Goal: Check status: Check status

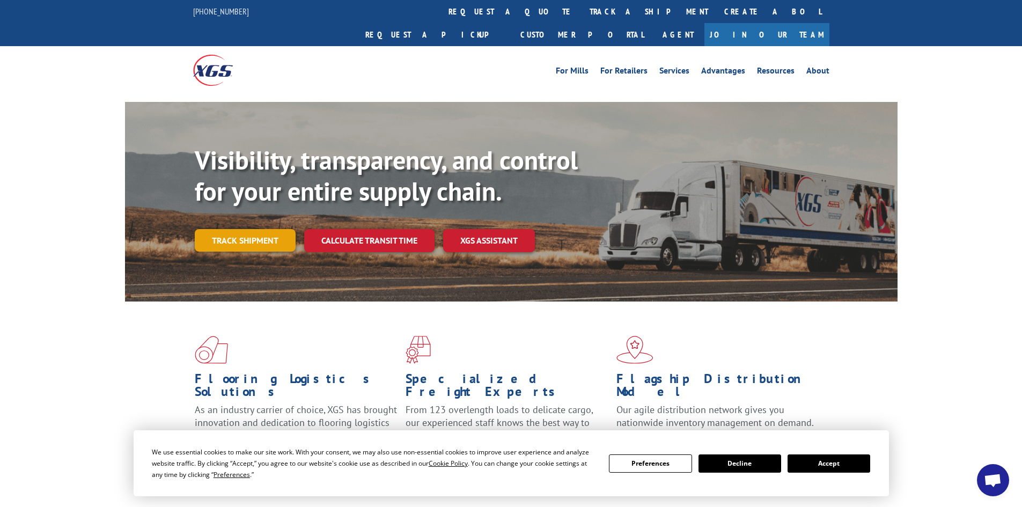
click at [232, 229] on link "Track shipment" at bounding box center [245, 240] width 101 height 23
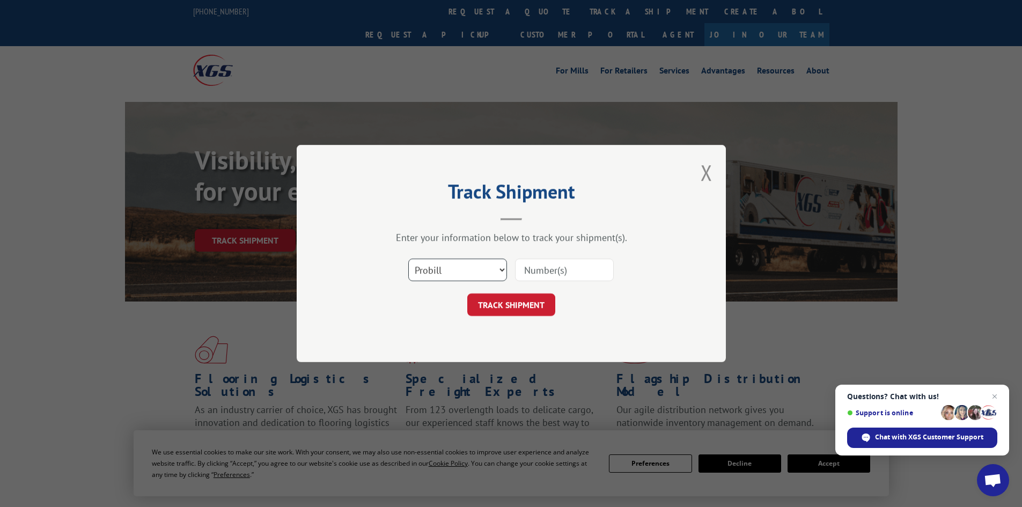
click at [452, 267] on select "Select category... Probill BOL PO" at bounding box center [457, 270] width 99 height 23
select select "bol"
click at [408, 259] on select "Select category... Probill BOL PO" at bounding box center [457, 270] width 99 height 23
click at [549, 266] on input at bounding box center [564, 270] width 99 height 23
paste input "5474795"
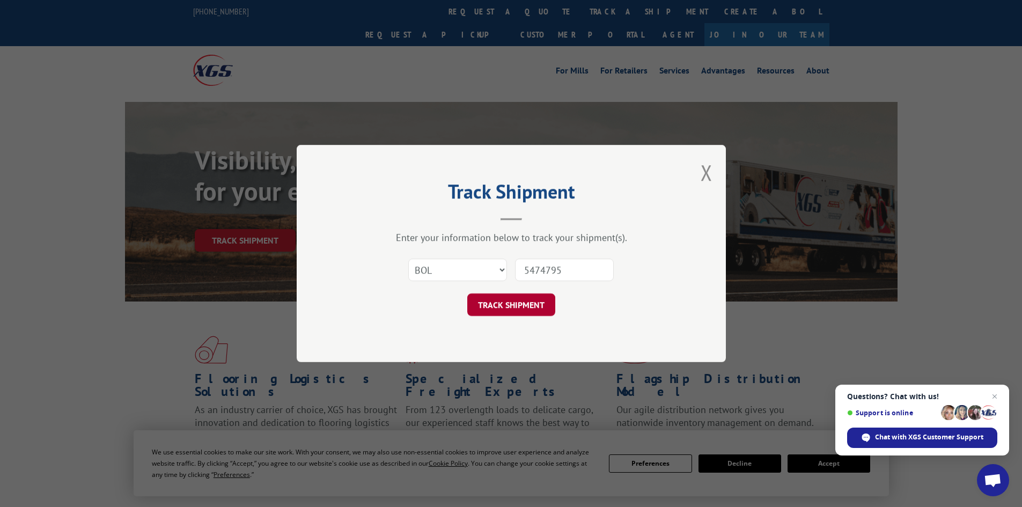
type input "5474795"
click at [491, 304] on button "TRACK SHIPMENT" at bounding box center [511, 304] width 88 height 23
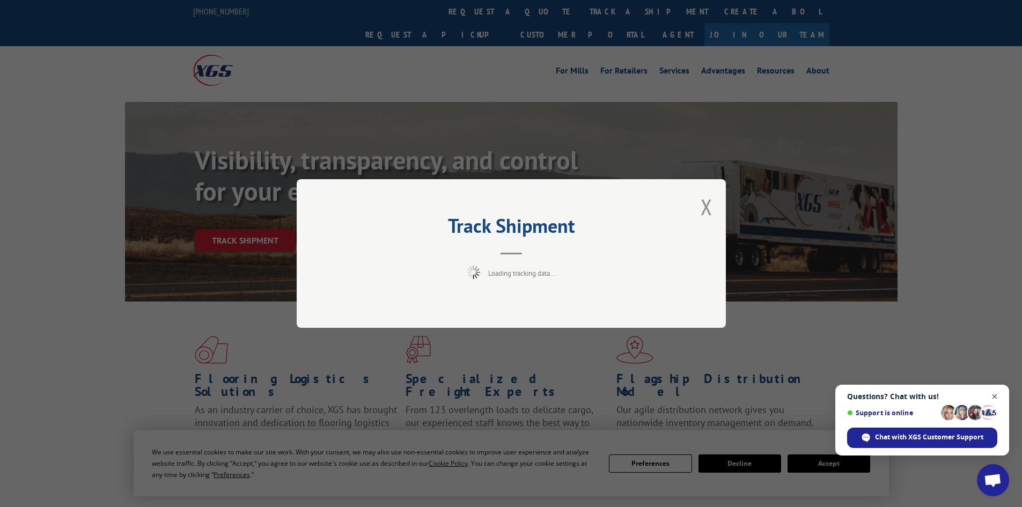
click at [995, 397] on span "Close chat" at bounding box center [994, 396] width 13 height 13
